Goal: Transaction & Acquisition: Subscribe to service/newsletter

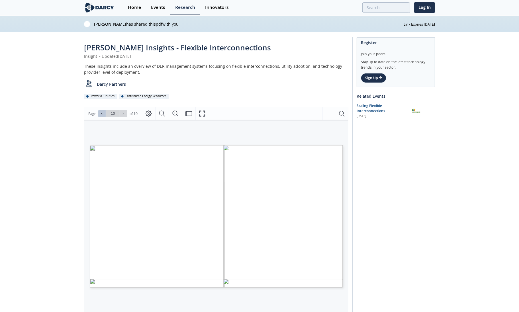
click at [100, 113] on span "Go to Page 10" at bounding box center [112, 113] width 33 height 7
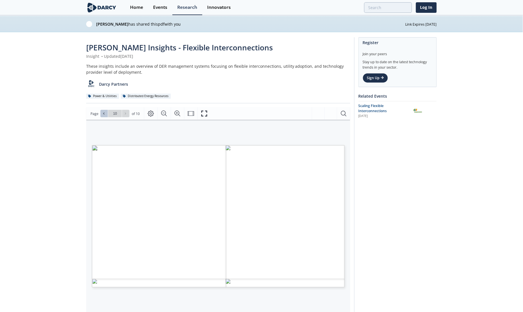
click at [100, 113] on span "Go to Page 10" at bounding box center [115, 113] width 33 height 7
click at [102, 113] on button at bounding box center [103, 113] width 7 height 7
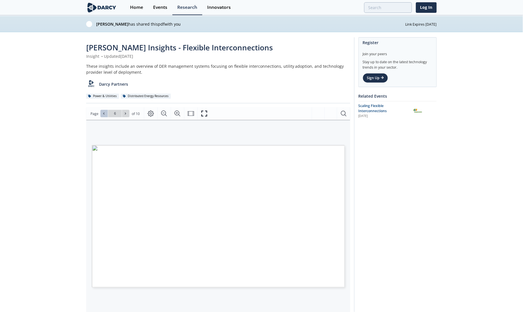
click at [102, 113] on button at bounding box center [103, 113] width 7 height 7
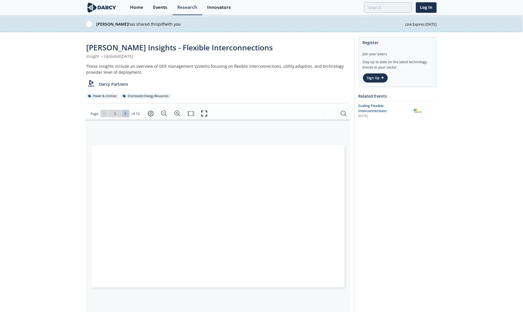
click at [124, 115] on icon at bounding box center [125, 113] width 3 height 3
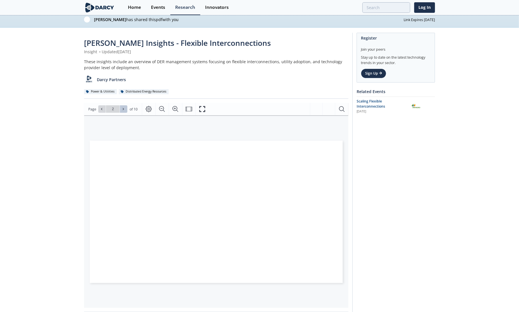
scroll to position [12, 0]
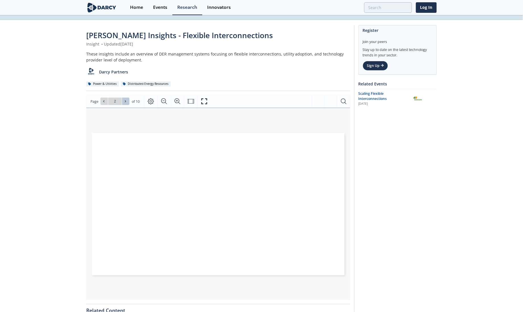
click at [124, 101] on icon at bounding box center [125, 101] width 3 height 3
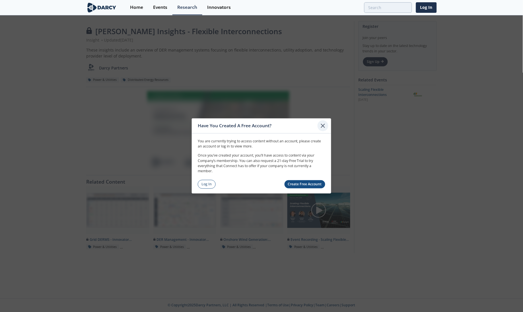
click at [325, 126] on icon at bounding box center [323, 125] width 7 height 7
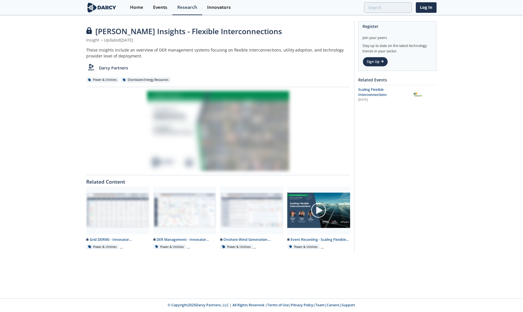
click at [182, 113] on div at bounding box center [218, 131] width 264 height 80
click at [371, 90] on span "Scaling Flexible Interconnections" at bounding box center [373, 92] width 28 height 10
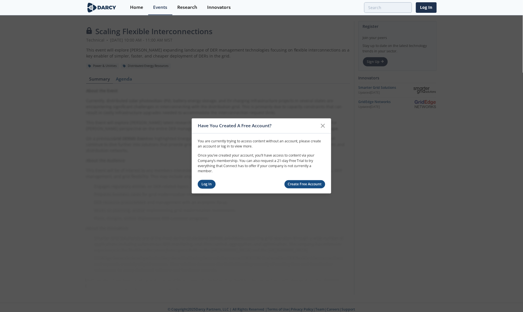
click at [209, 187] on link "Log In" at bounding box center [207, 184] width 18 height 9
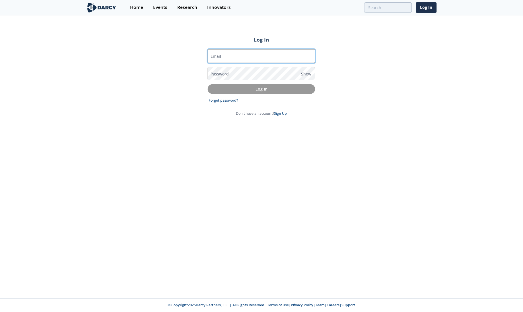
click at [249, 59] on input "Email" at bounding box center [262, 56] width 108 height 14
type input "[EMAIL_ADDRESS][DOMAIN_NAME]"
click at [284, 115] on link "Sign Up" at bounding box center [280, 113] width 13 height 5
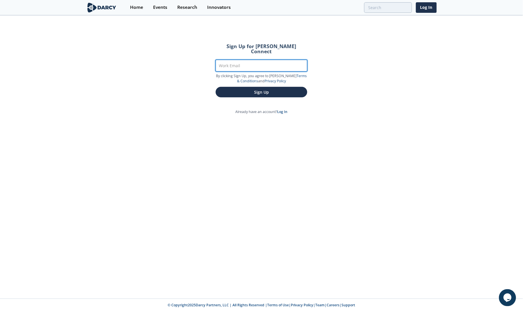
click at [254, 60] on input "Work Email" at bounding box center [262, 66] width 92 height 12
click at [252, 60] on input "Work Email" at bounding box center [262, 66] width 92 height 12
type input "[EMAIL_ADDRESS][DOMAIN_NAME]"
click at [216, 87] on button "Sign Up" at bounding box center [262, 92] width 92 height 11
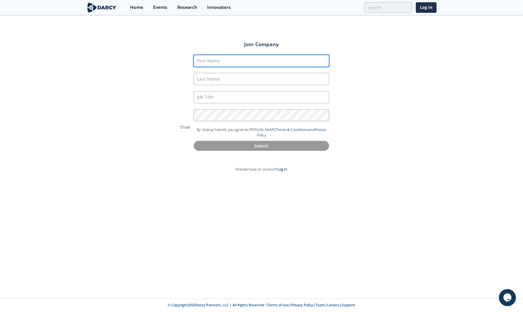
click at [269, 60] on input "First Name" at bounding box center [262, 61] width 136 height 12
type input "[PERSON_NAME]"
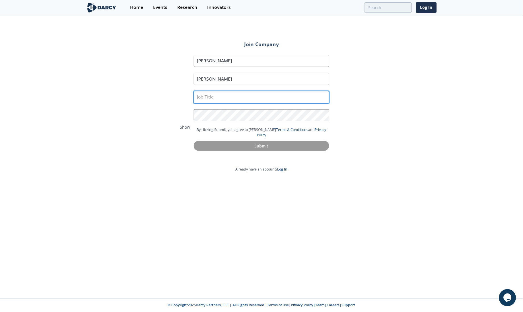
click at [208, 96] on input "text" at bounding box center [262, 97] width 136 height 12
type input "Sr Director"
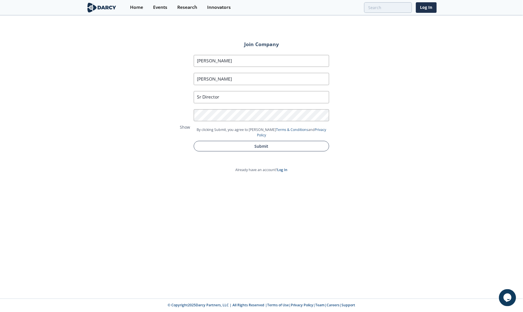
click at [291, 142] on button "Submit" at bounding box center [262, 146] width 136 height 11
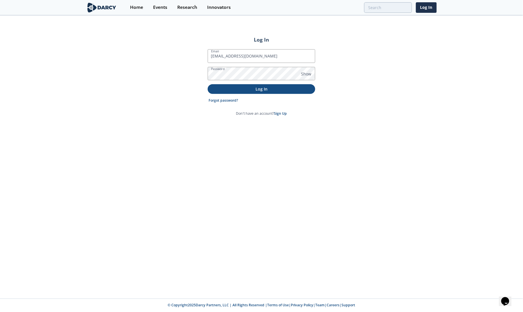
click at [276, 91] on p "Log In" at bounding box center [262, 89] width 100 height 6
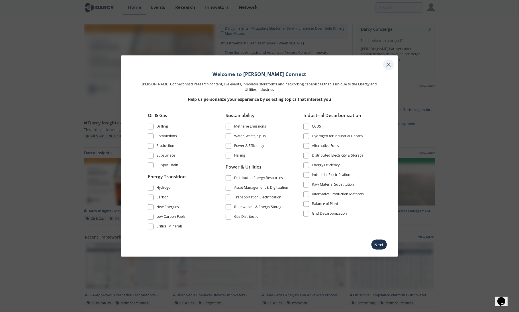
click at [389, 66] on icon at bounding box center [388, 64] width 7 height 7
